Goal: Information Seeking & Learning: Understand process/instructions

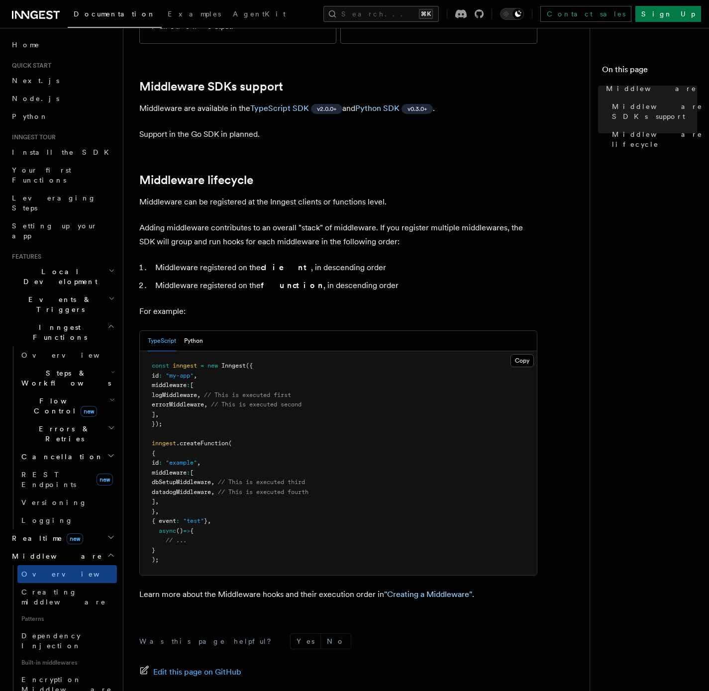
scroll to position [276, 0]
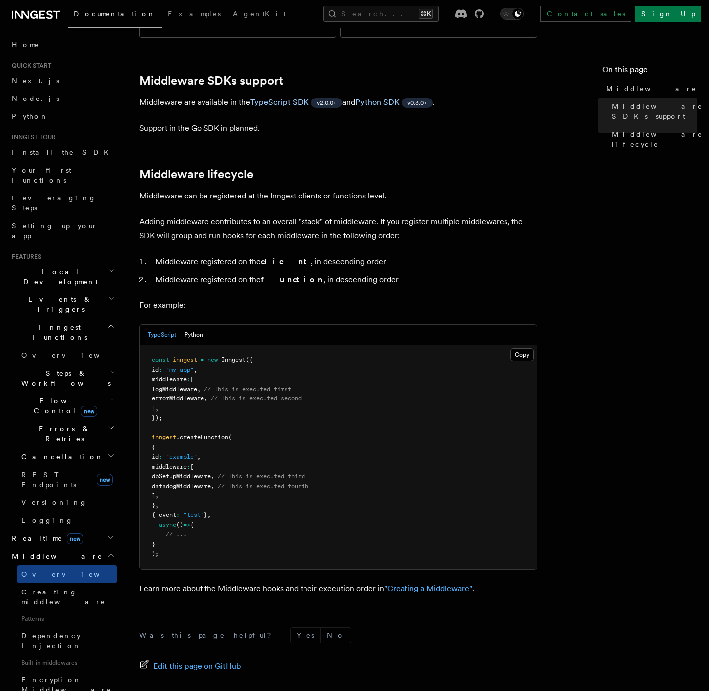
click at [419, 584] on link ""Creating a Middleware"" at bounding box center [428, 588] width 88 height 9
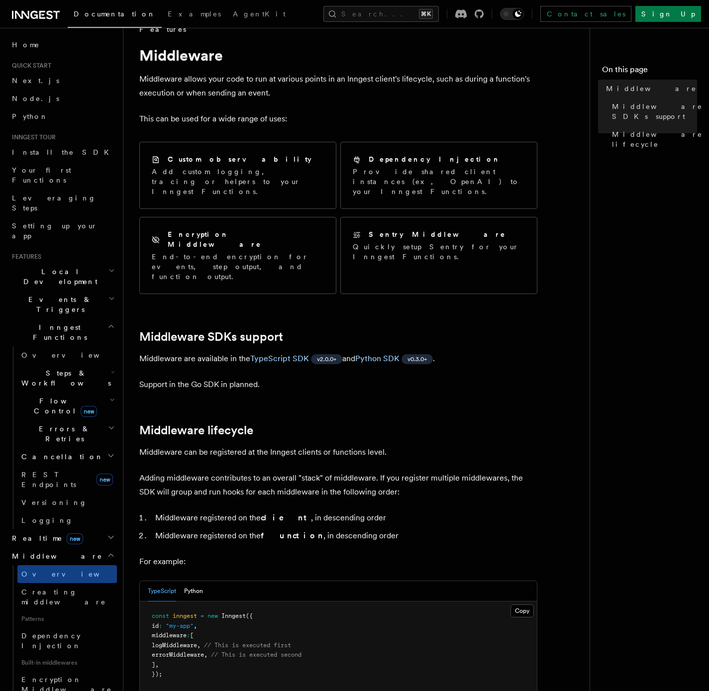
scroll to position [0, 0]
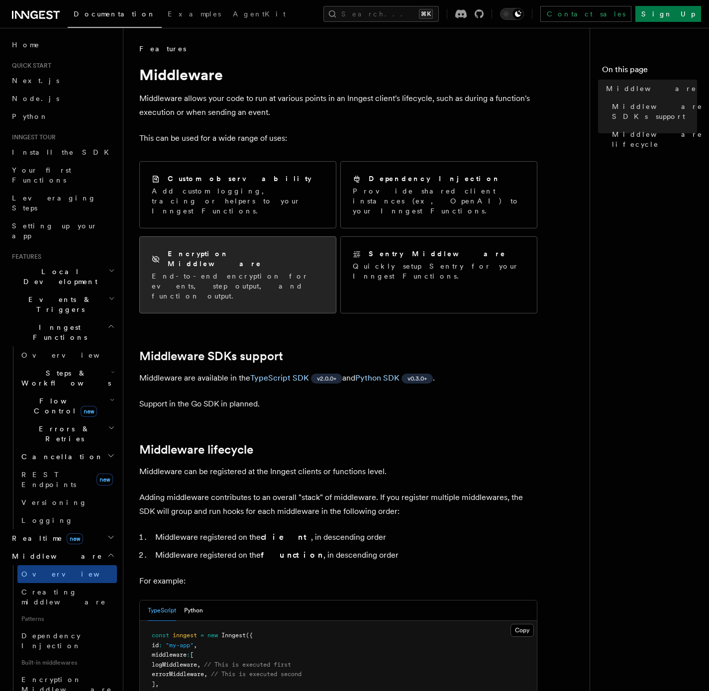
click at [300, 271] on p "End-to-end encryption for events, step output, and function output." at bounding box center [238, 286] width 172 height 30
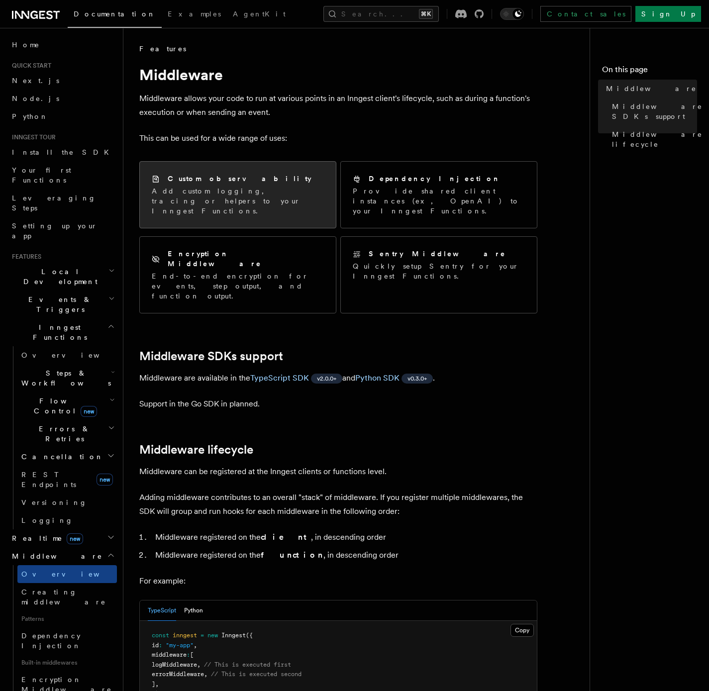
click at [309, 198] on p "Add custom logging, tracing or helpers to your Inngest Functions." at bounding box center [238, 201] width 172 height 30
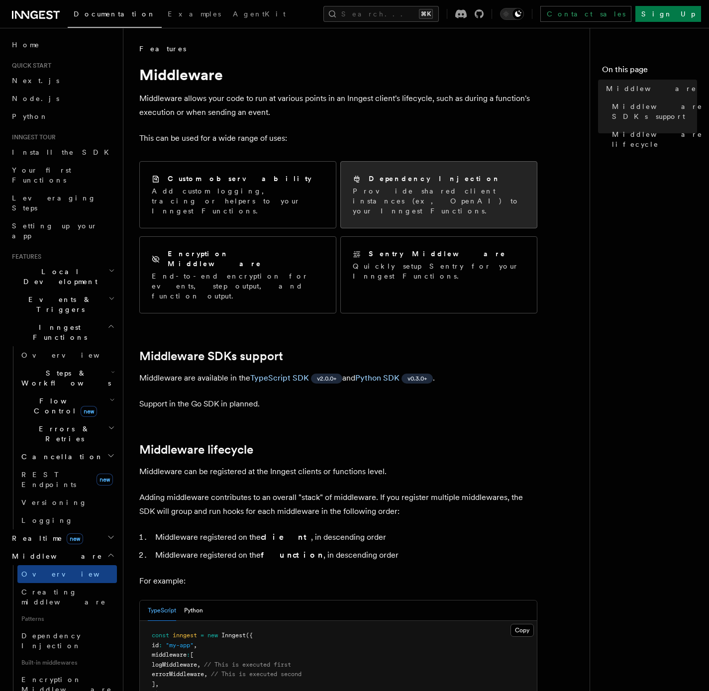
click at [393, 208] on div "Dependency Injection Provide shared client instances (ex, OpenAI) to your Innge…" at bounding box center [439, 195] width 196 height 66
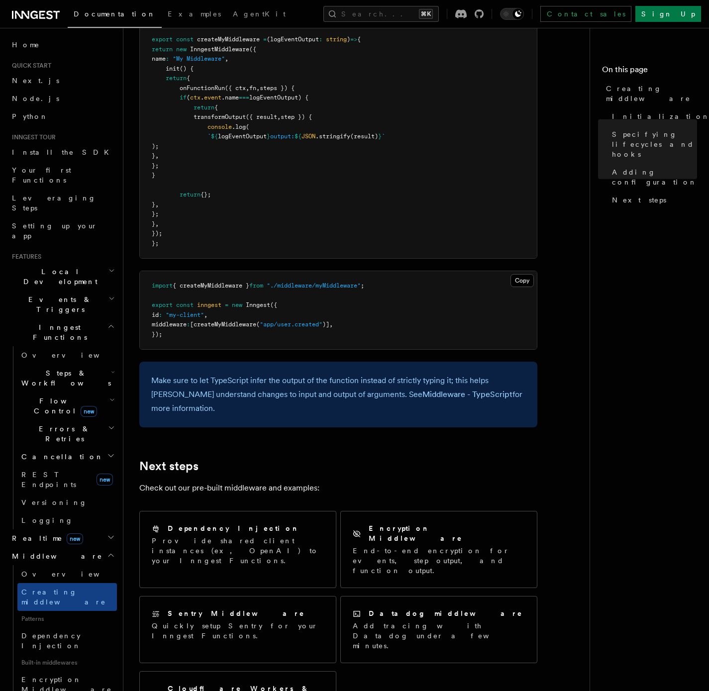
scroll to position [1821, 0]
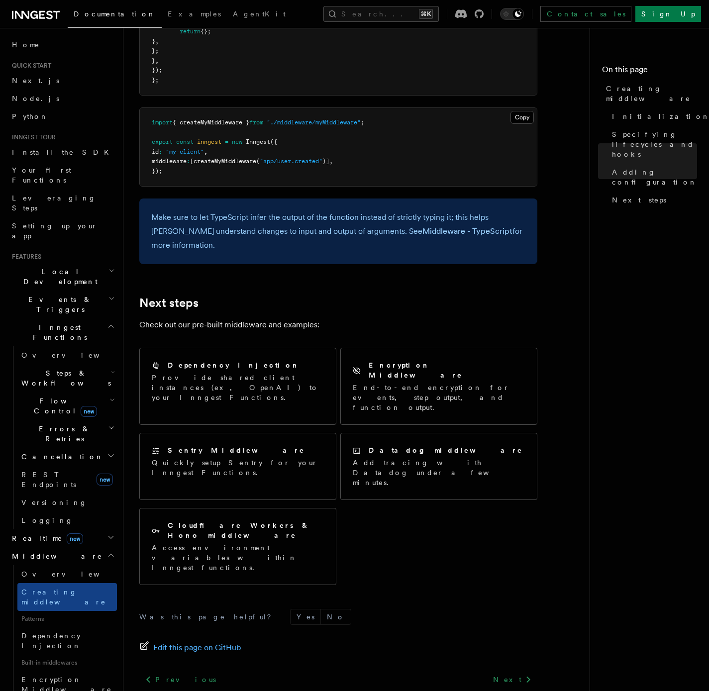
click at [263, 318] on p "Check out our pre-built middleware and examples:" at bounding box center [338, 325] width 398 height 14
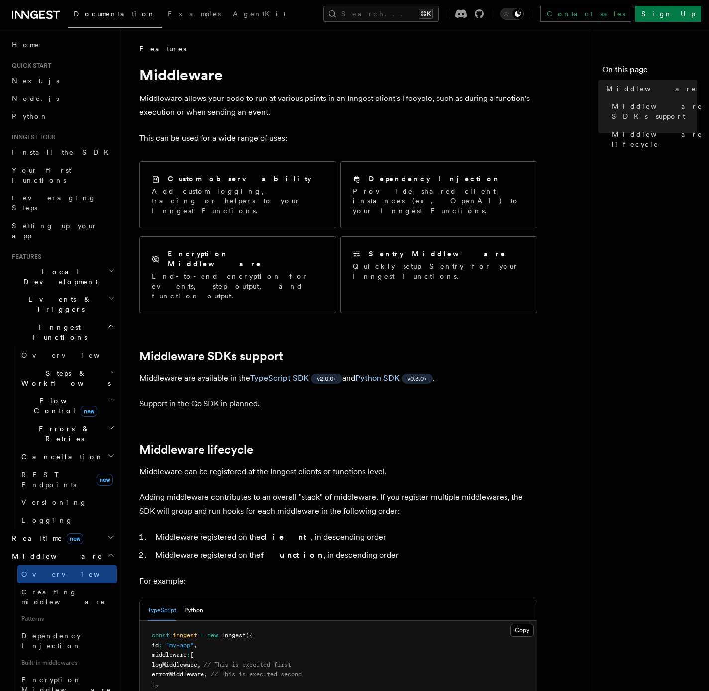
click at [96, 13] on span "Documentation" at bounding box center [115, 14] width 82 height 8
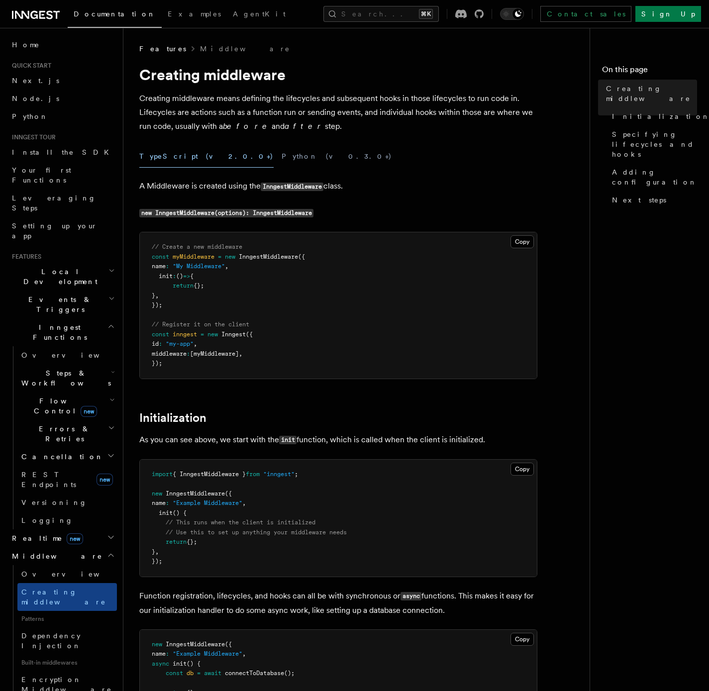
click at [299, 320] on pre "// Create a new middleware const myMiddleware = new InngestMiddleware ({ name :…" at bounding box center [338, 305] width 397 height 146
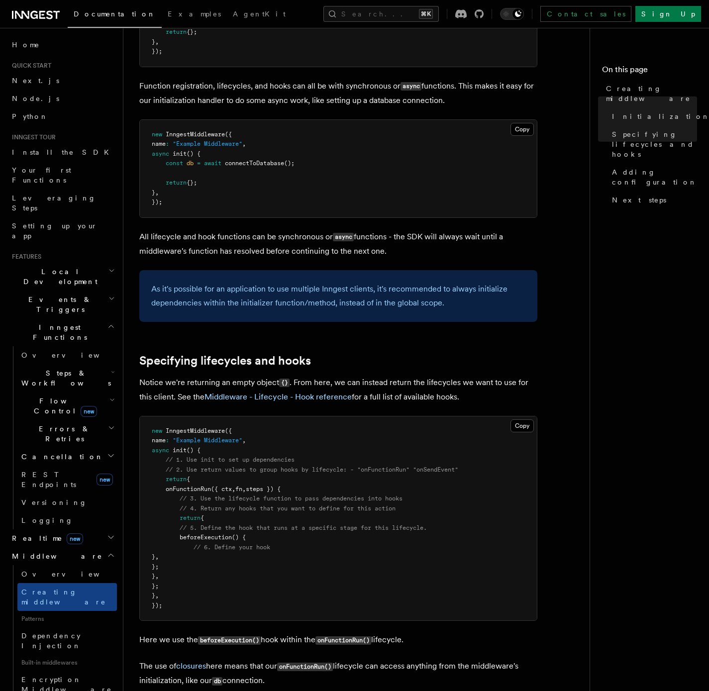
scroll to position [515, 0]
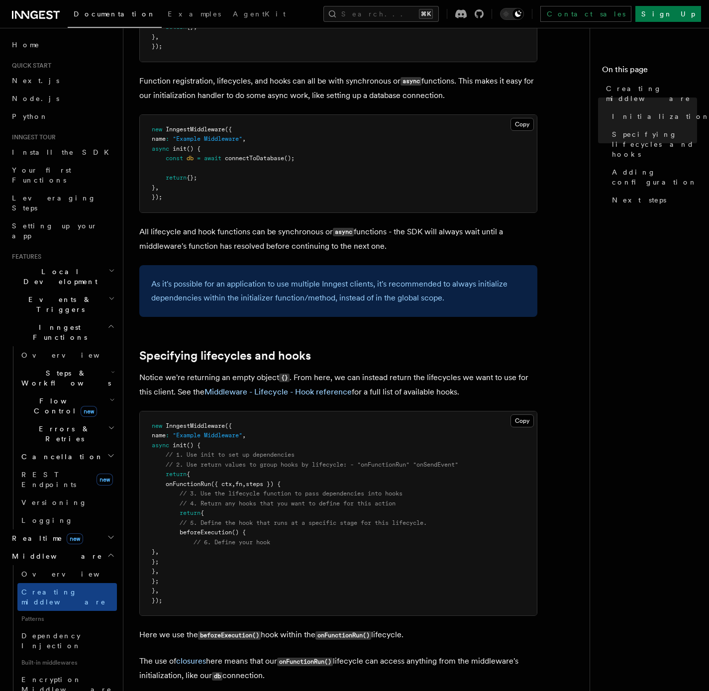
click at [208, 531] on span "beforeExecution" at bounding box center [206, 532] width 52 height 7
copy span "beforeExecution"
click at [198, 561] on pre "new InngestMiddleware ({ name : "Example Middleware" , async init () { // 1. Us…" at bounding box center [338, 513] width 397 height 204
click at [201, 494] on span "// 3. Use the lifecycle function to pass dependencies into hooks" at bounding box center [291, 493] width 223 height 7
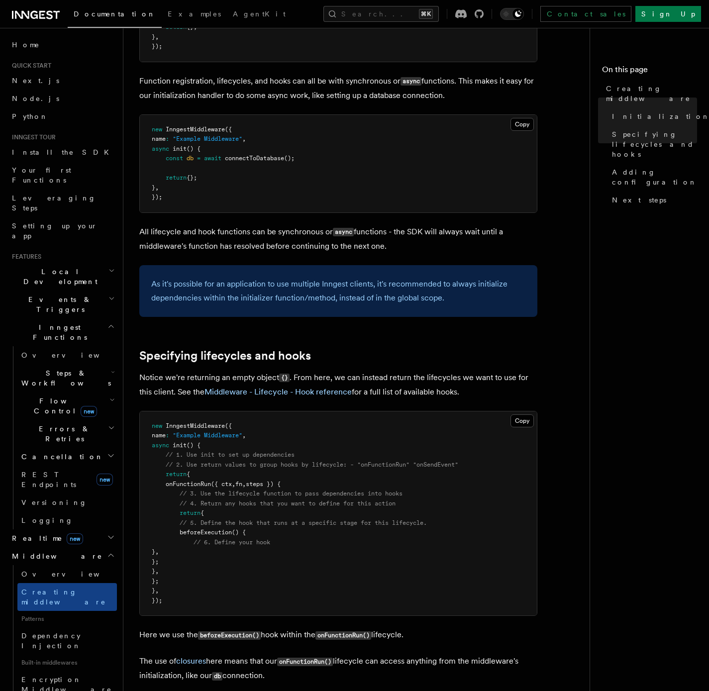
scroll to position [799, 0]
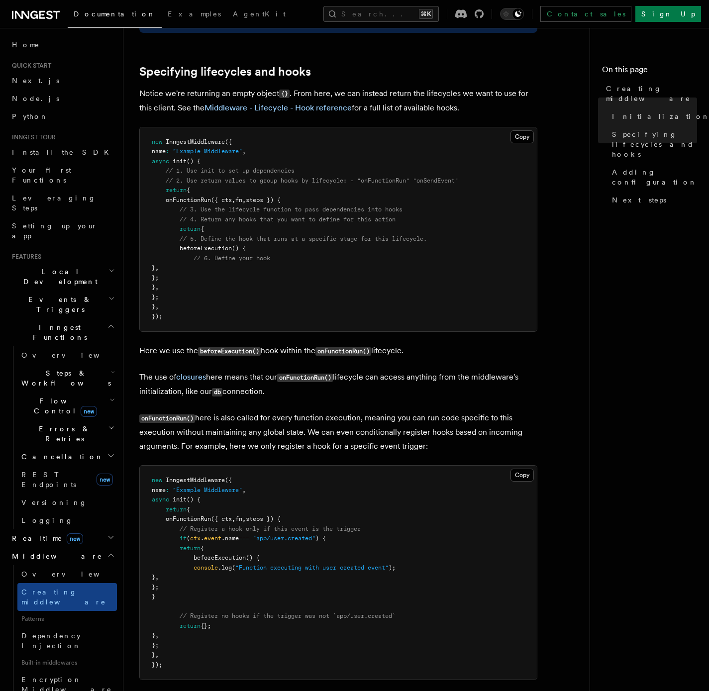
click at [237, 357] on p "Here we use the beforeExecution() hook within the onFunctionRun() lifecycle." at bounding box center [338, 351] width 398 height 14
click at [237, 352] on code "beforeExecution()" at bounding box center [229, 351] width 63 height 8
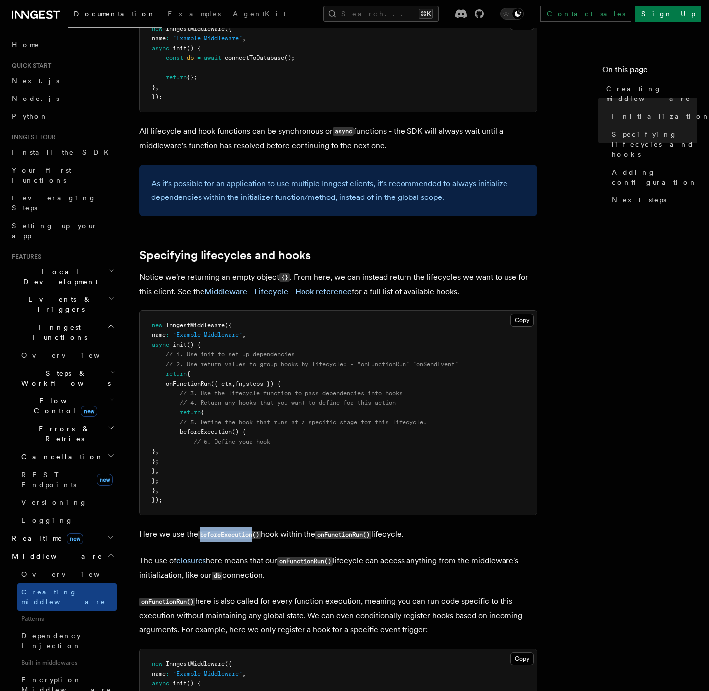
scroll to position [694, 0]
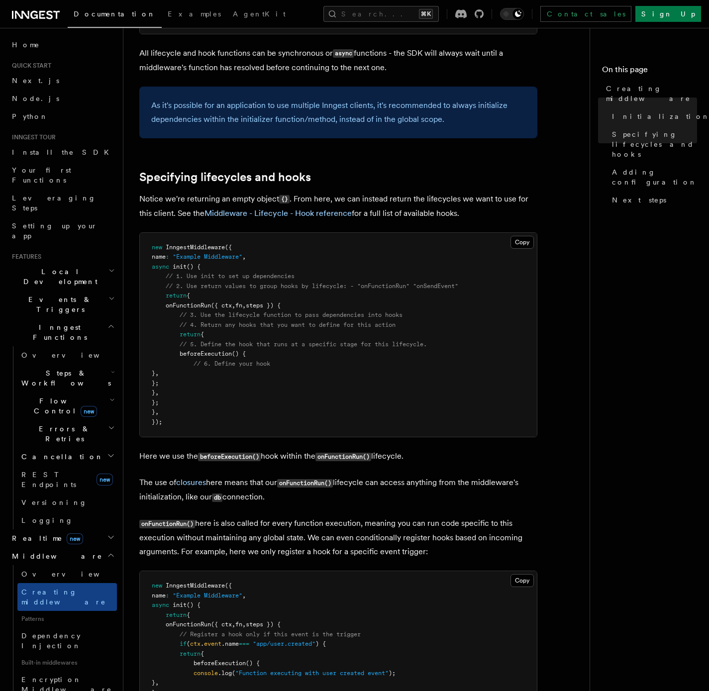
click at [209, 469] on article "Features Middleware Creating middleware Creating middleware means defining the …" at bounding box center [360, 626] width 442 height 2552
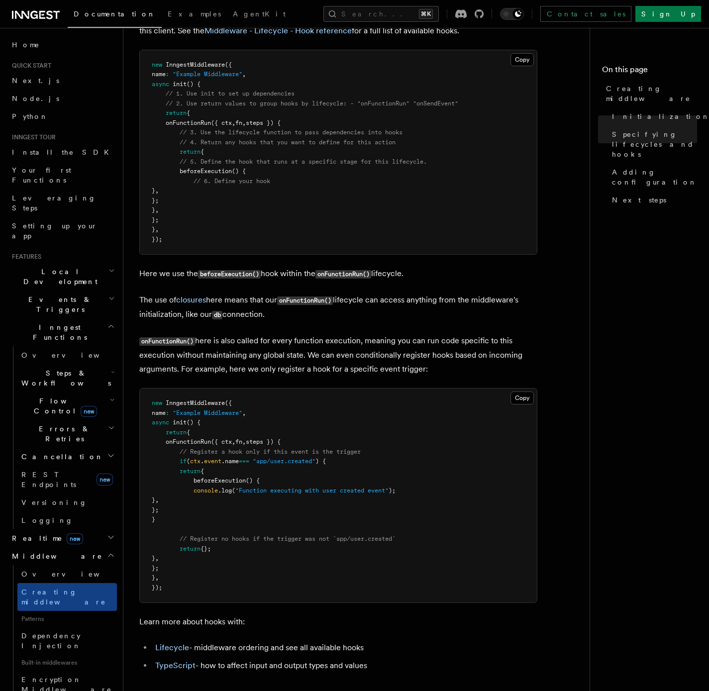
click at [213, 501] on pre "new InngestMiddleware ({ name : "Example Middleware" , async init () { return {…" at bounding box center [338, 496] width 397 height 214
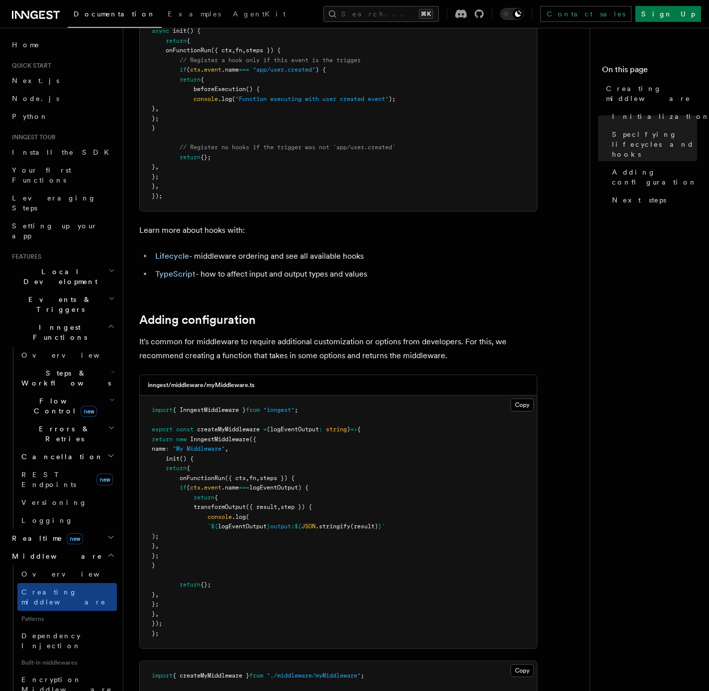
scroll to position [1364, 0]
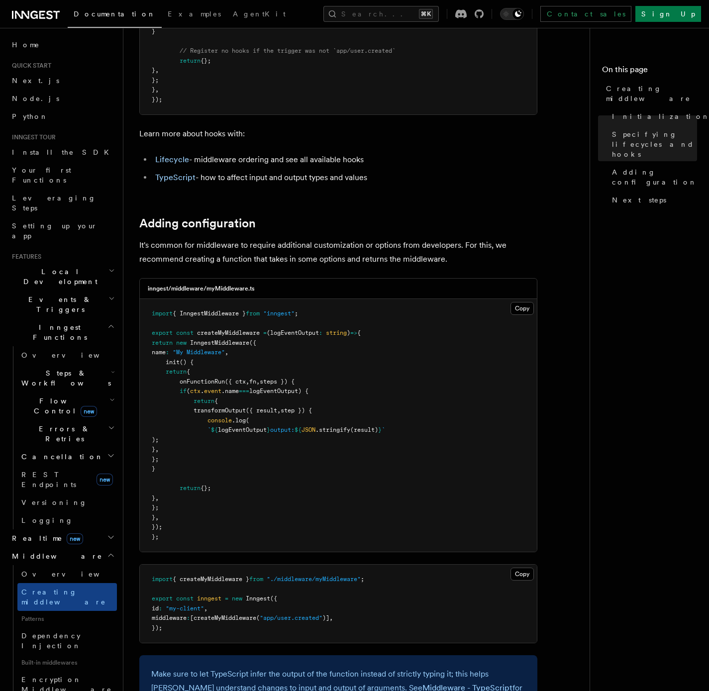
click at [239, 436] on pre "import { InngestMiddleware } from "inngest" ; export const createMyMiddleware =…" at bounding box center [338, 425] width 397 height 253
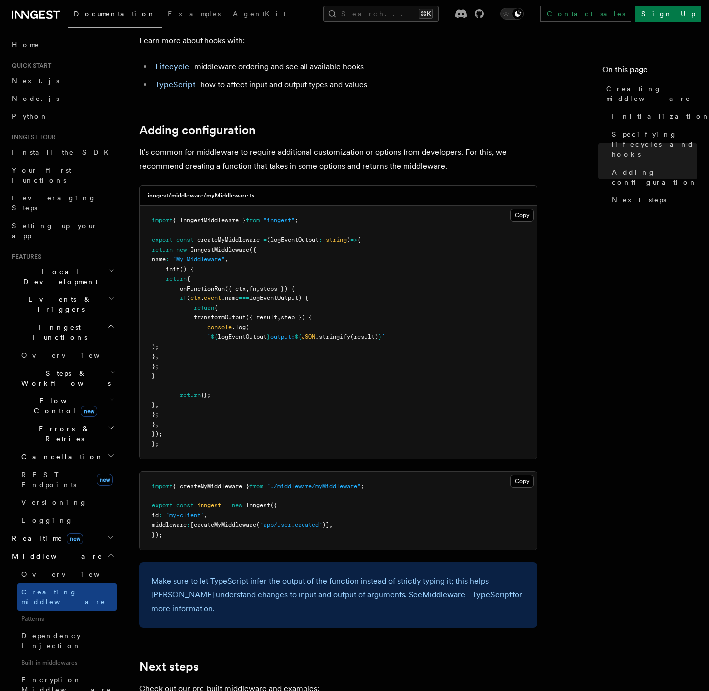
scroll to position [1363, 0]
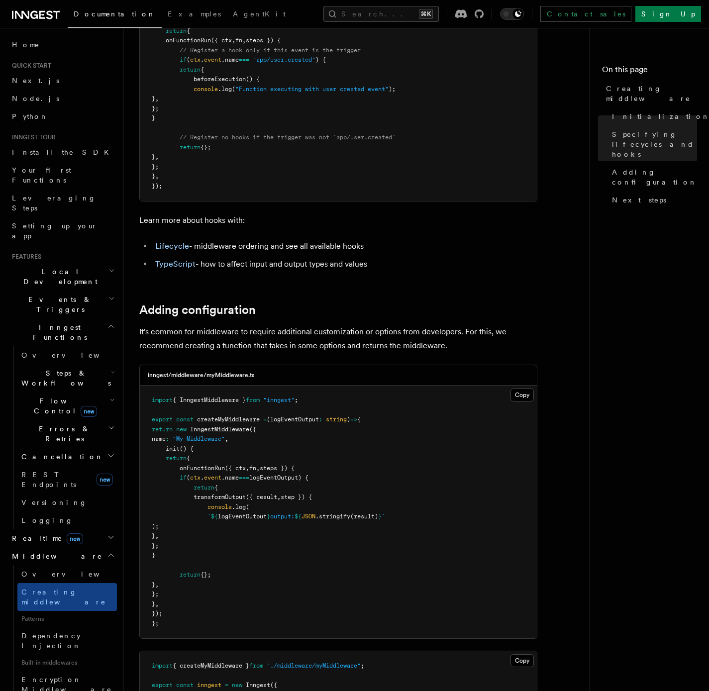
scroll to position [1821, 0]
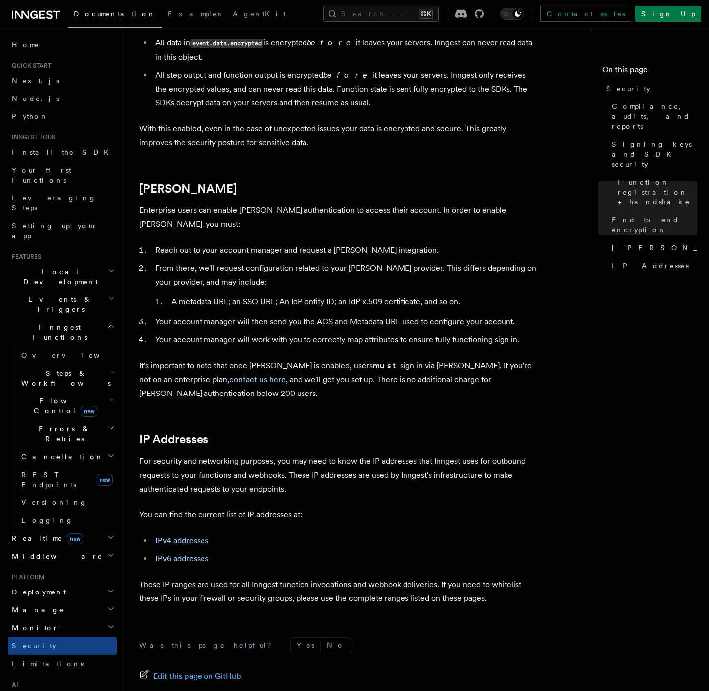
scroll to position [1022, 0]
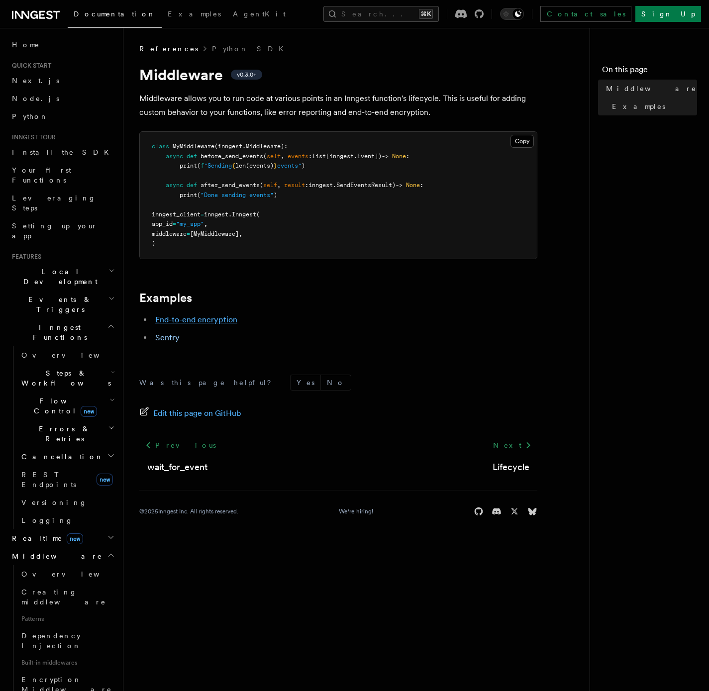
click at [183, 321] on link "End-to-end encryption" at bounding box center [196, 319] width 82 height 9
click at [54, 565] on link "Overview" at bounding box center [67, 574] width 100 height 18
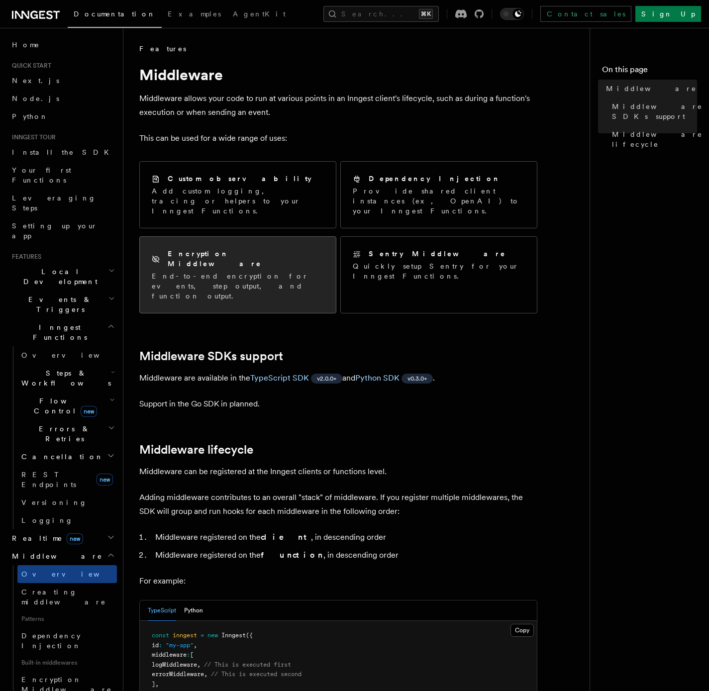
click at [245, 271] on p "End-to-end encryption for events, step output, and function output." at bounding box center [238, 286] width 172 height 30
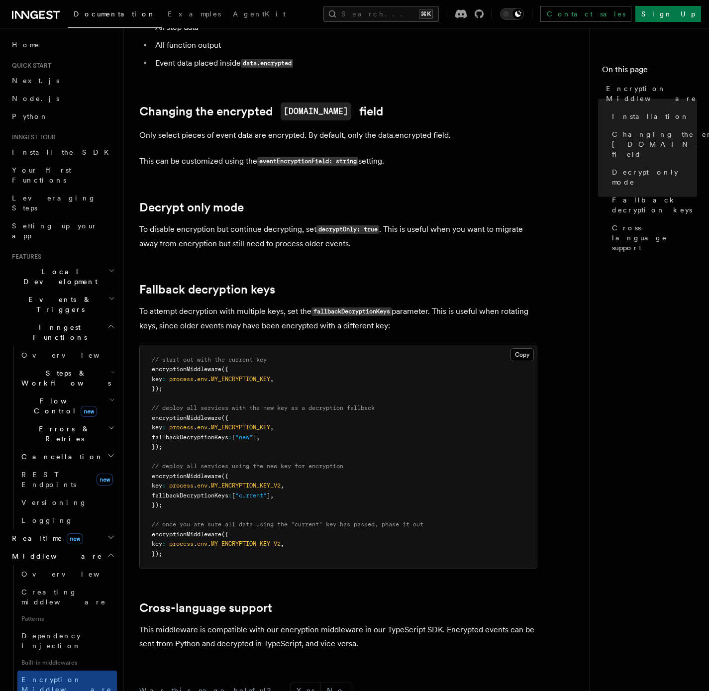
scroll to position [555, 0]
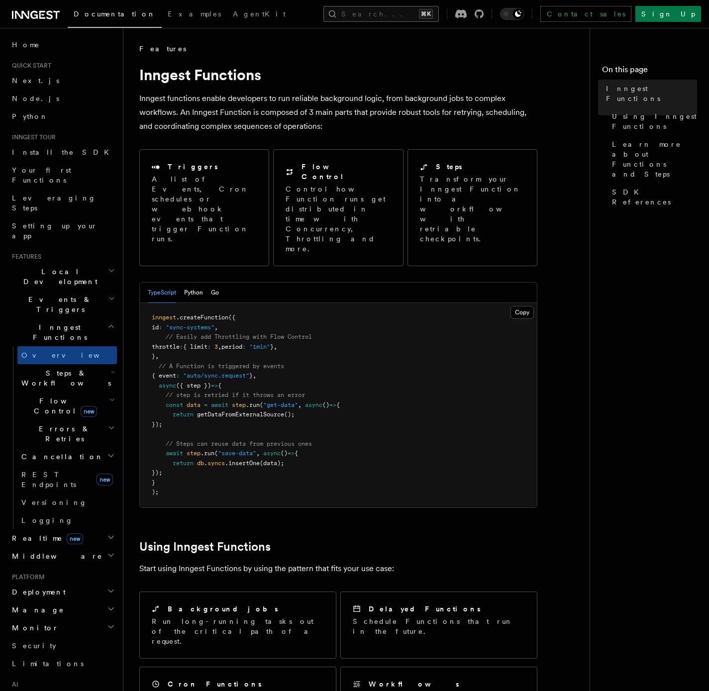
click at [358, 19] on button "Search... ⌘K" at bounding box center [380, 14] width 115 height 16
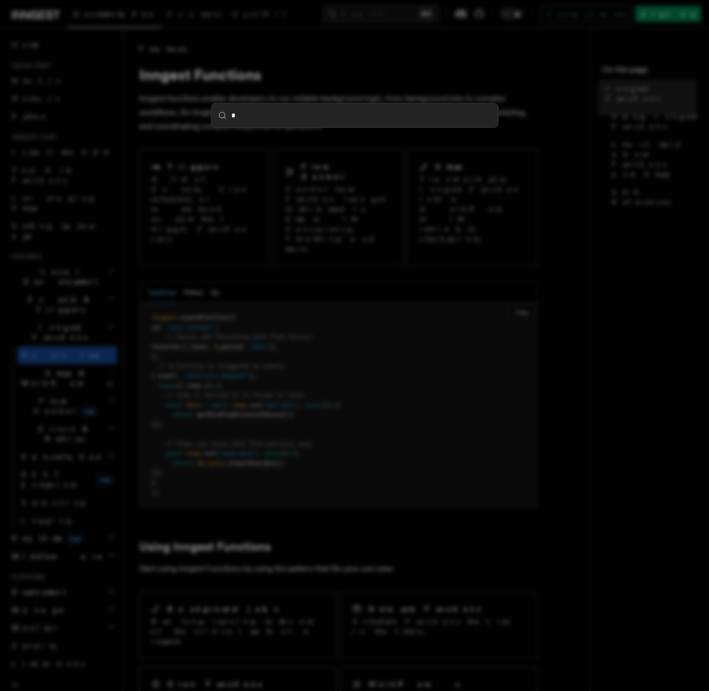
type input "**"
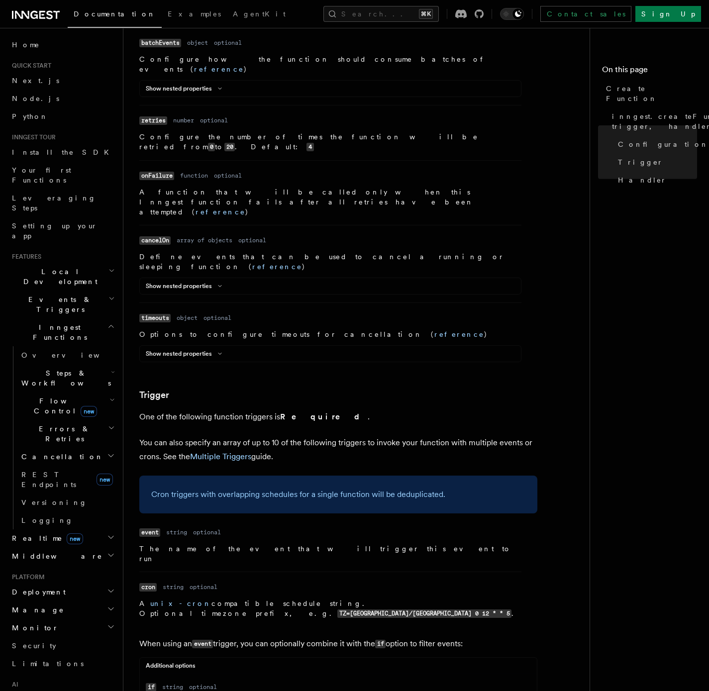
scroll to position [997, 0]
drag, startPoint x: 285, startPoint y: 615, endPoint x: 137, endPoint y: 514, distance: 179.7
click at [137, 514] on div "References TypeScript SDK Create Function Define your functions using the creat…" at bounding box center [376, 472] width 506 height 2939
copy dl "if Type string Required optional Description A comparison expression that retur…"
